Goal: Task Accomplishment & Management: Manage account settings

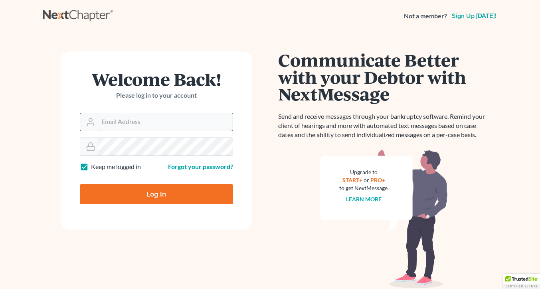
click at [134, 125] on input "Email Address" at bounding box center [165, 122] width 135 height 18
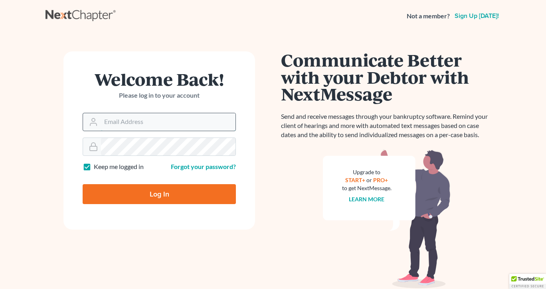
type input "efoster@lindhfoster.com"
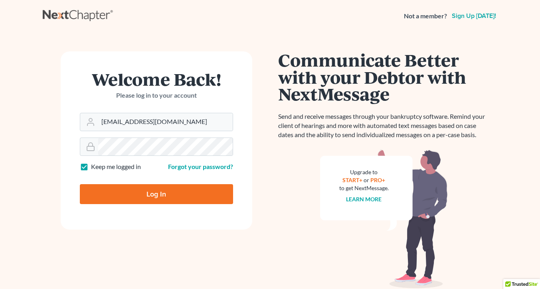
click at [354, 81] on h1 "Communicate Better with your Debtor with NextMessage" at bounding box center [384, 76] width 212 height 51
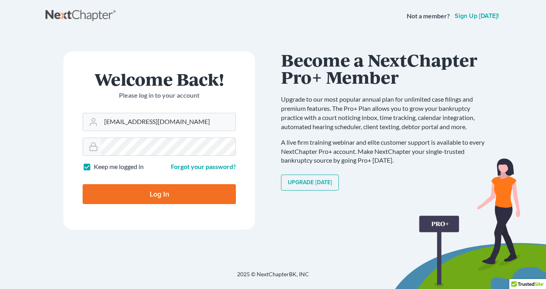
click at [155, 199] on input "Log In" at bounding box center [159, 194] width 153 height 20
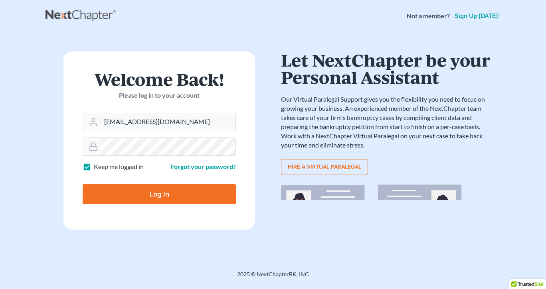
type input "Thinking..."
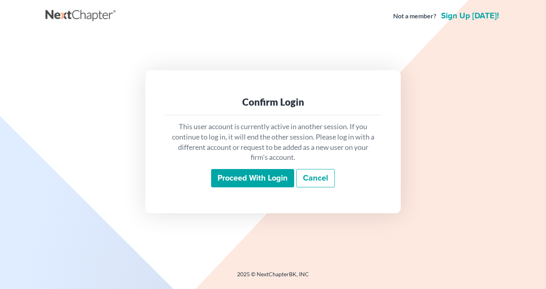
click at [456, 153] on div "Confirm Login This user account is currently active in another session. If you …" at bounding box center [272, 141] width 447 height 143
click at [252, 180] on input "Proceed with login" at bounding box center [252, 178] width 83 height 18
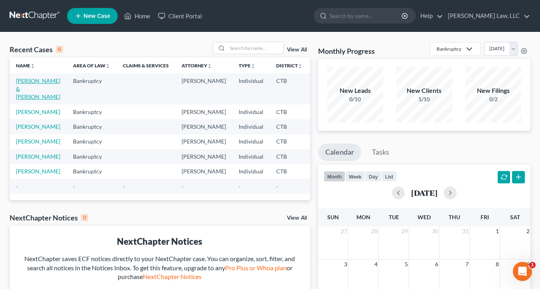
click at [25, 89] on link "[PERSON_NAME] & [PERSON_NAME]" at bounding box center [38, 88] width 44 height 23
